Goal: Task Accomplishment & Management: Use online tool/utility

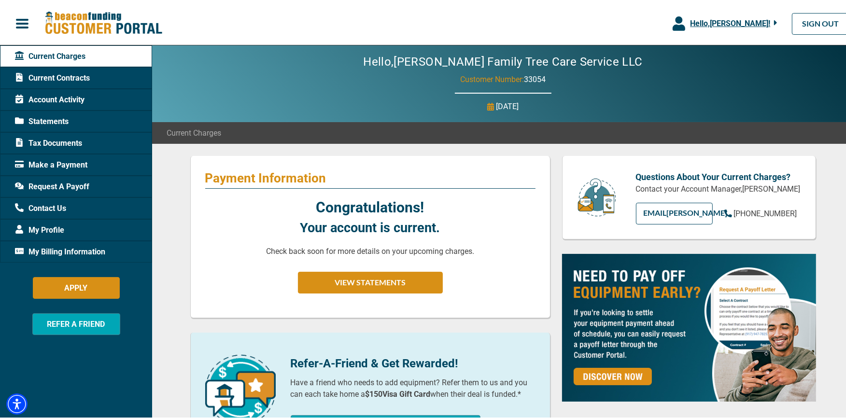
click at [56, 210] on span "Contact Us" at bounding box center [40, 207] width 51 height 12
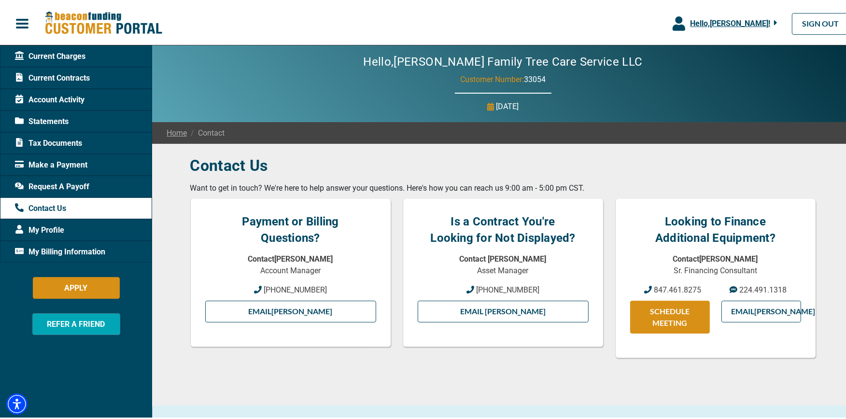
click at [72, 182] on span "Request A Payoff" at bounding box center [52, 185] width 74 height 12
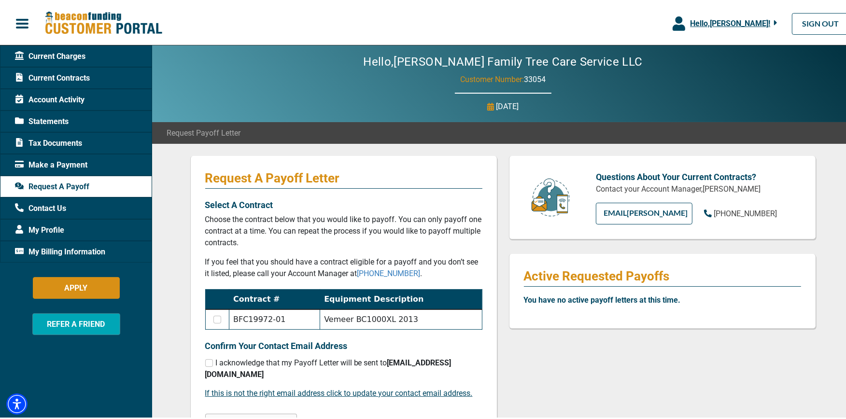
scroll to position [107, 0]
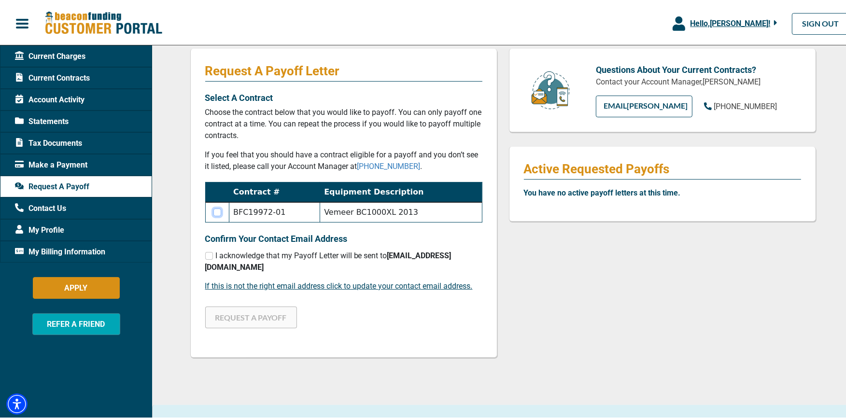
click at [213, 207] on input "checkbox" at bounding box center [217, 211] width 8 height 8
checkbox input "true"
click at [225, 260] on div "I acknowledge that my Payoff Letter will be sent to [EMAIL_ADDRESS][DOMAIN_NAME]" at bounding box center [343, 259] width 277 height 23
click at [226, 252] on span "I acknowledge that my Payoff Letter will be sent to [EMAIL_ADDRESS][DOMAIN_NAME]" at bounding box center [328, 259] width 246 height 21
click at [208, 255] on input "checkbox" at bounding box center [209, 254] width 8 height 8
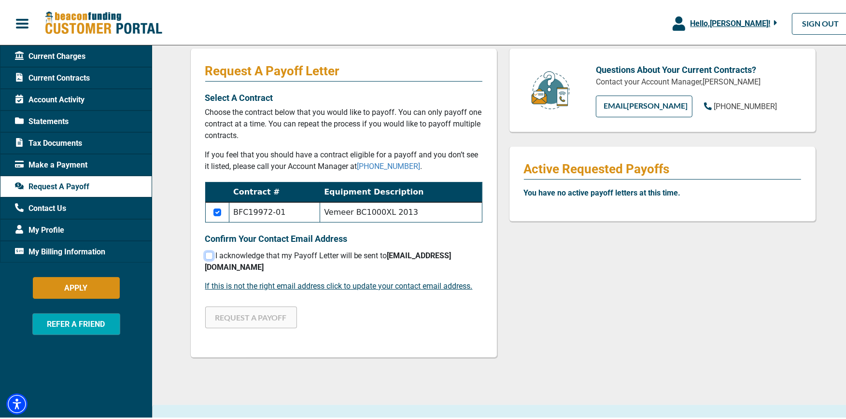
checkbox input "true"
click at [279, 324] on button "REQUEST A PAYOFF" at bounding box center [251, 316] width 92 height 22
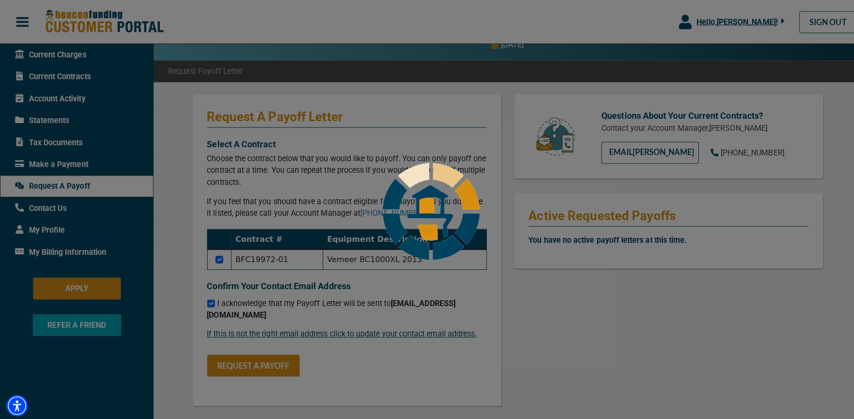
scroll to position [0, 0]
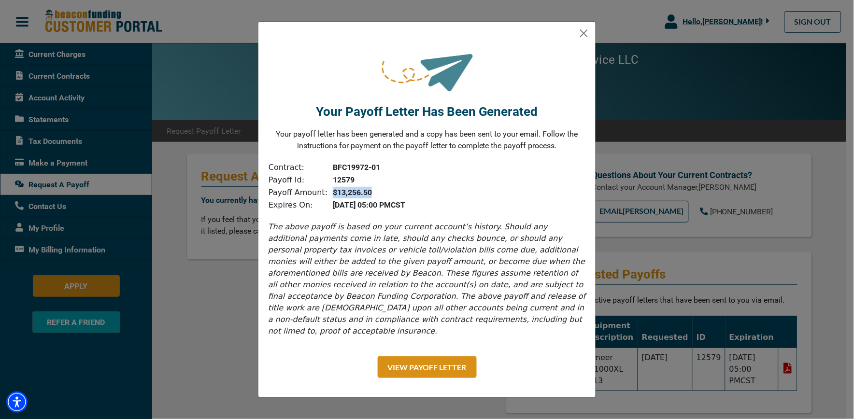
drag, startPoint x: 325, startPoint y: 199, endPoint x: 372, endPoint y: 199, distance: 46.8
click at [372, 199] on td "$13,256.50" at bounding box center [367, 192] width 78 height 13
copy b "$13,256.50"
click at [448, 361] on button "View Payoff Letter" at bounding box center [427, 367] width 99 height 22
